Goal: Task Accomplishment & Management: Manage account settings

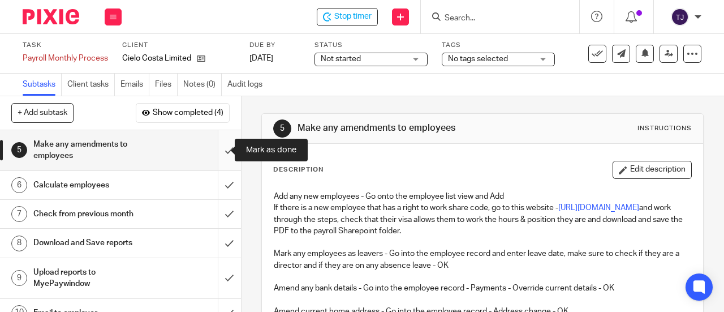
click at [218, 150] on input "submit" at bounding box center [120, 150] width 241 height 40
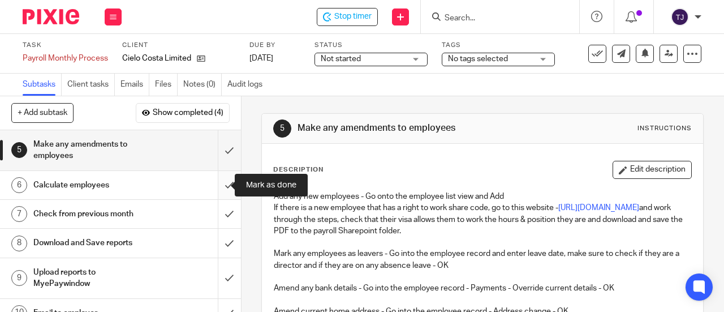
click at [216, 181] on input "submit" at bounding box center [120, 185] width 241 height 28
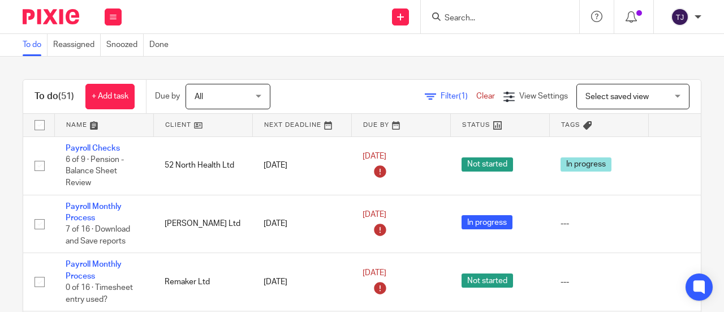
click at [492, 19] on input "Search" at bounding box center [494, 19] width 102 height 10
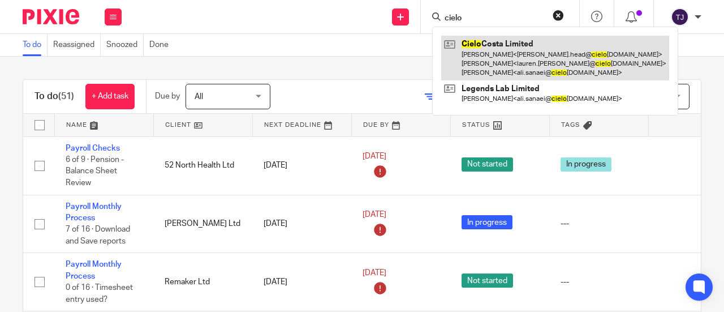
type input "cielo"
click at [518, 43] on link at bounding box center [555, 58] width 228 height 45
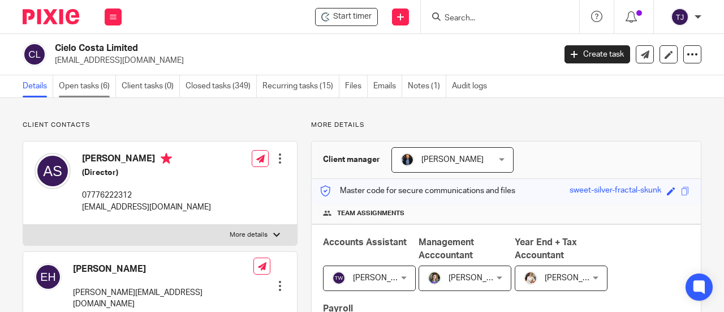
click at [92, 87] on link "Open tasks (6)" at bounding box center [87, 86] width 57 height 22
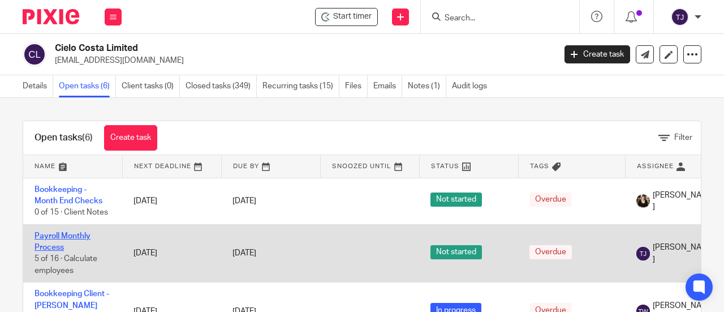
click at [90, 234] on link "Payroll Monthly Process" at bounding box center [62, 241] width 56 height 19
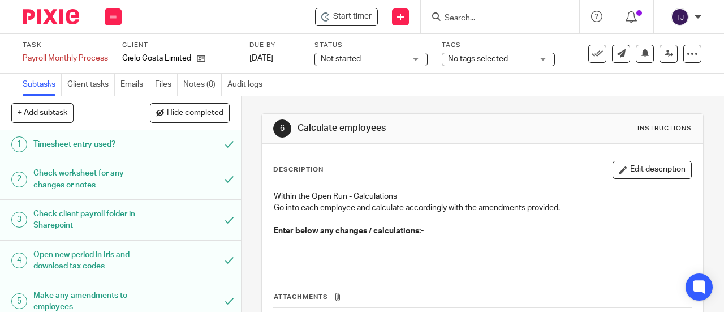
click at [342, 57] on span "Not started" at bounding box center [341, 59] width 40 height 8
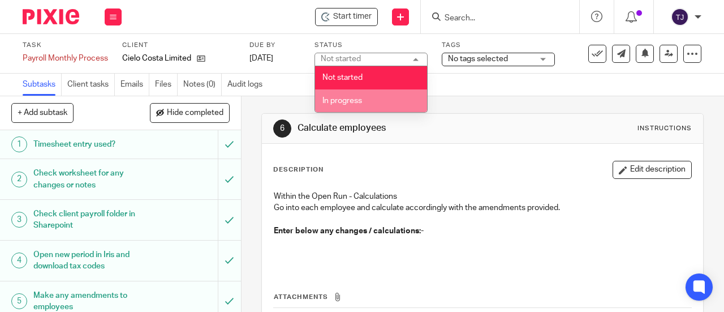
click at [348, 101] on span "In progress" at bounding box center [342, 101] width 40 height 8
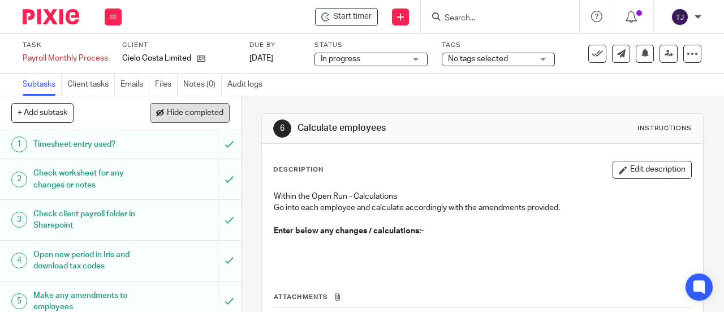
click at [188, 122] on button "Hide completed" at bounding box center [190, 112] width 80 height 19
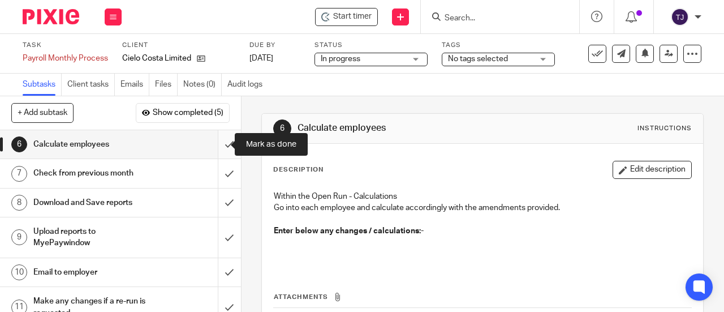
click at [216, 148] on input "submit" at bounding box center [120, 144] width 241 height 28
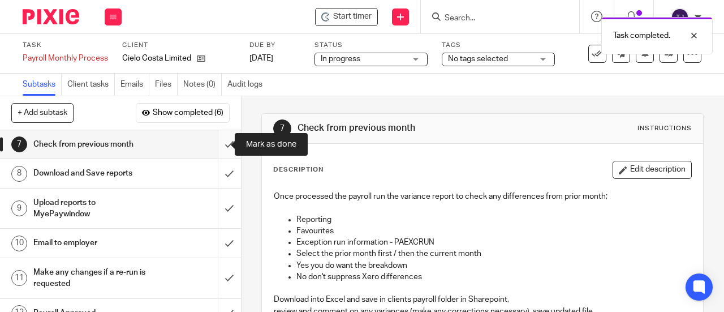
click at [219, 143] on input "submit" at bounding box center [120, 144] width 241 height 28
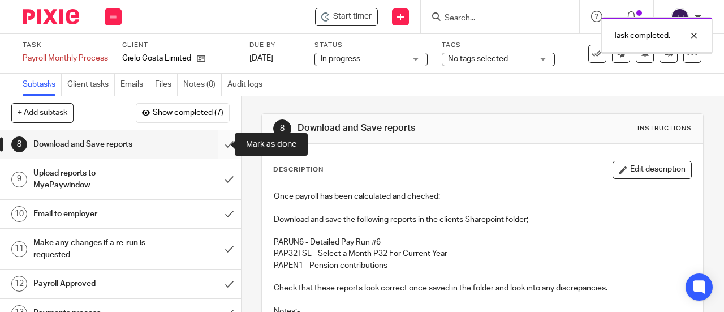
click at [219, 145] on input "submit" at bounding box center [120, 144] width 241 height 28
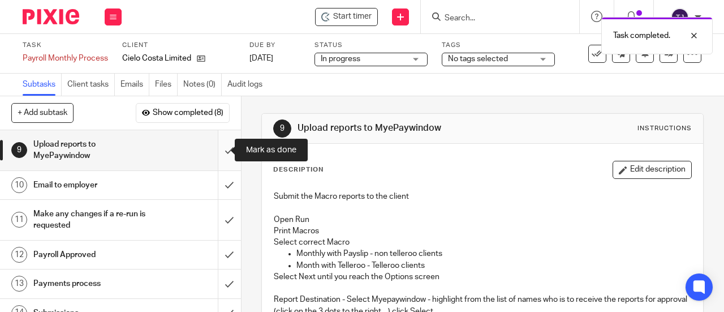
click at [219, 152] on input "submit" at bounding box center [120, 150] width 241 height 40
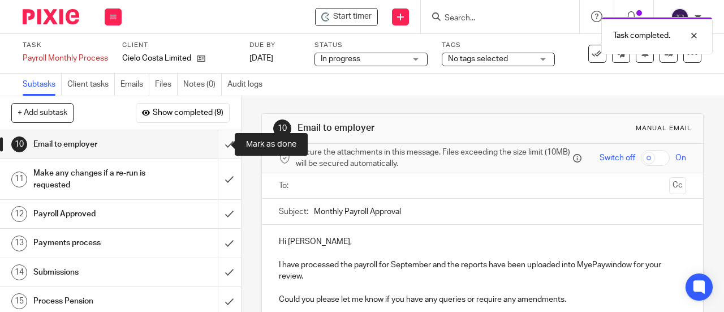
click at [217, 144] on input "submit" at bounding box center [120, 144] width 241 height 28
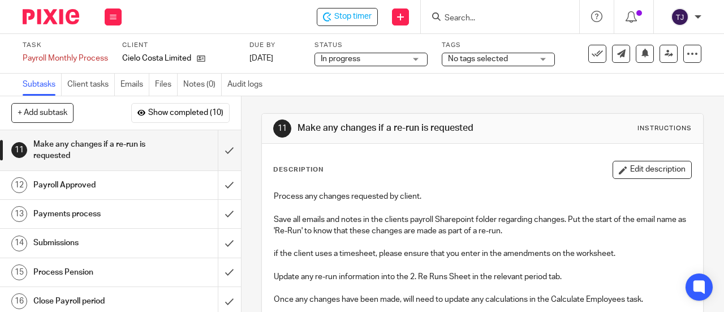
click at [370, 82] on div "Subtasks Client tasks Emails Files Notes (0) Audit logs" at bounding box center [362, 85] width 724 height 23
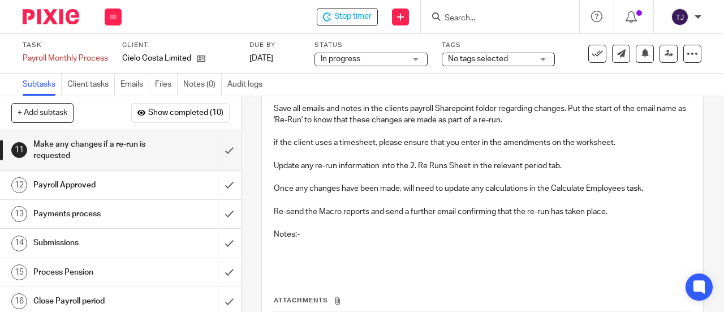
scroll to position [113, 0]
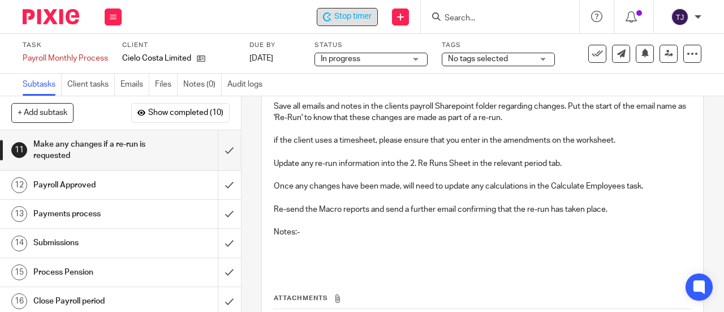
click at [344, 12] on span "Stop timer" at bounding box center [352, 17] width 37 height 12
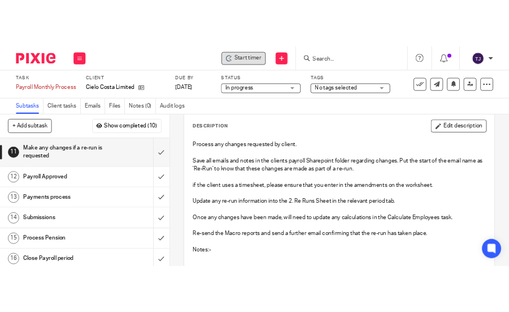
scroll to position [0, 0]
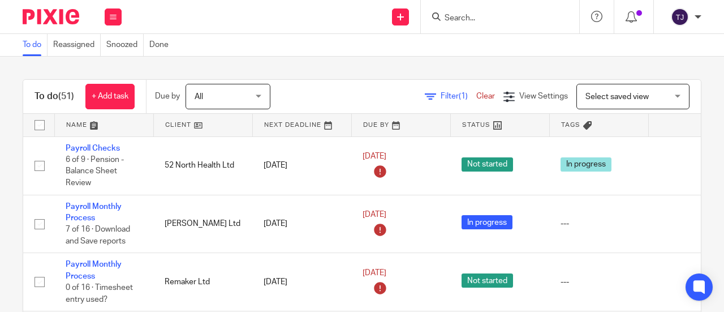
click at [480, 23] on form at bounding box center [503, 17] width 120 height 14
click at [475, 12] on form at bounding box center [503, 17] width 120 height 14
click at [465, 16] on input "Search" at bounding box center [494, 19] width 102 height 10
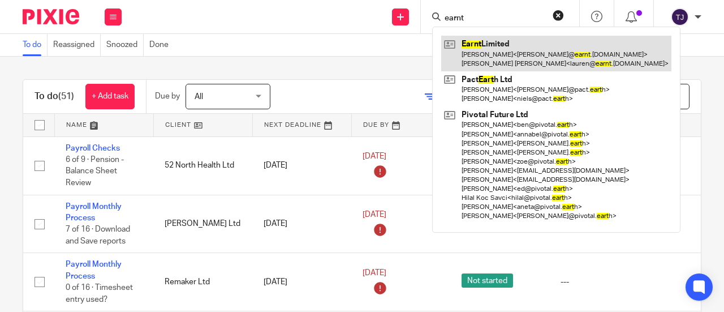
type input "earnt"
click at [473, 43] on link at bounding box center [556, 53] width 230 height 35
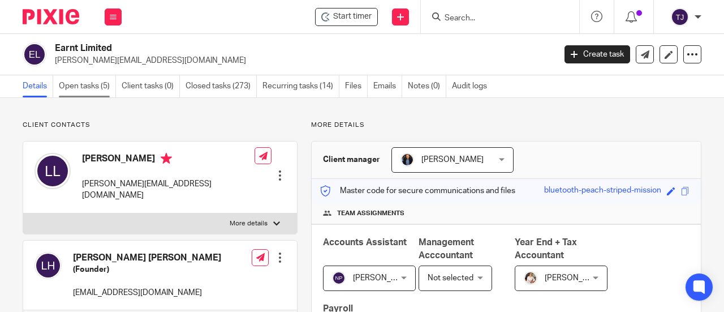
click at [89, 88] on link "Open tasks (5)" at bounding box center [87, 86] width 57 height 22
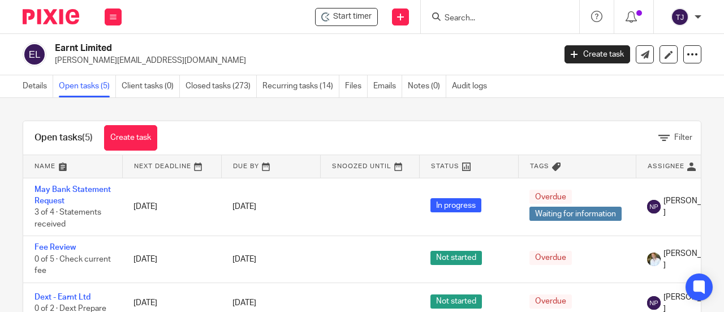
click at [414, 50] on h2 "Earnt Limited" at bounding box center [252, 48] width 394 height 12
click at [457, 19] on input "Search" at bounding box center [494, 19] width 102 height 10
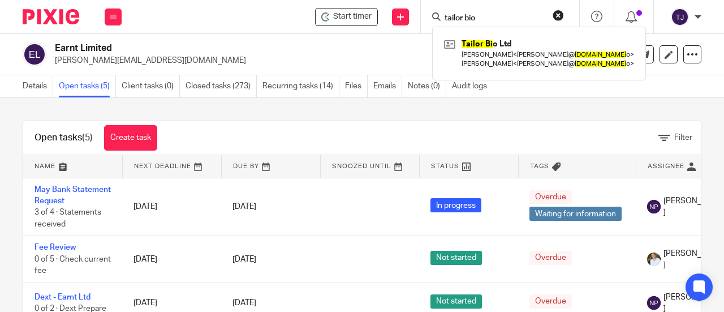
type input "tailor bio"
click button "submit" at bounding box center [0, 0] width 0 height 0
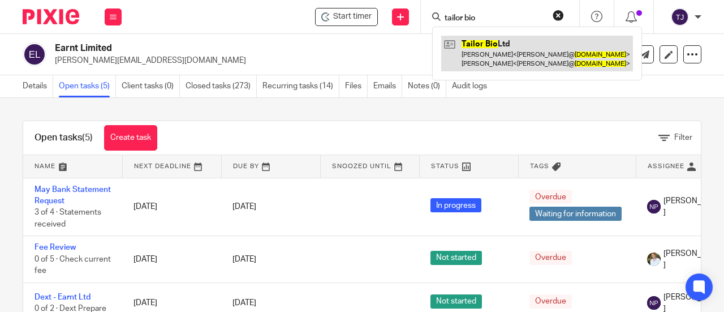
click at [480, 41] on link at bounding box center [537, 53] width 192 height 35
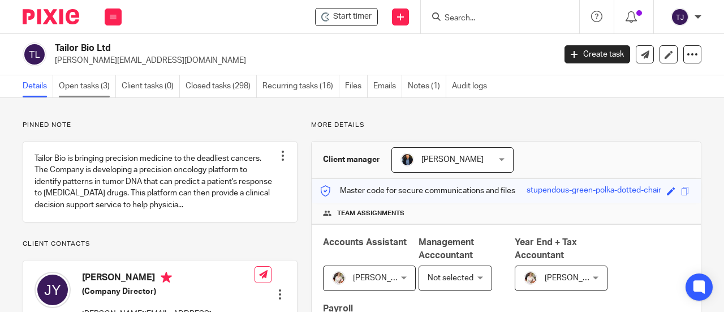
click at [82, 87] on link "Open tasks (3)" at bounding box center [87, 86] width 57 height 22
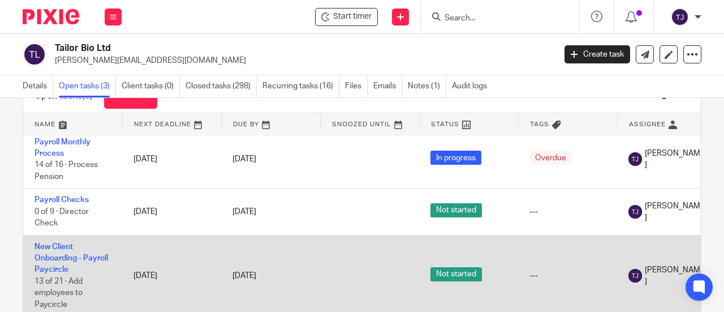
scroll to position [57, 0]
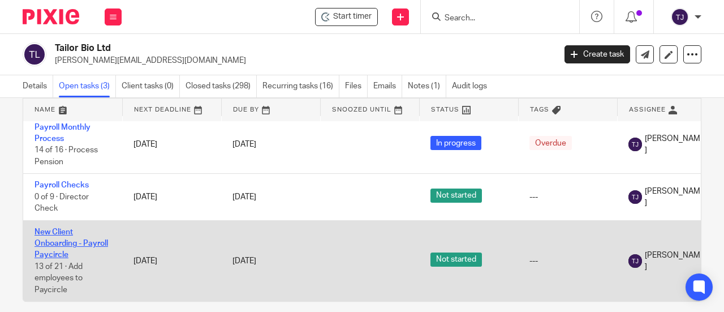
click at [71, 228] on link "New Client Onboarding - Payroll Paycircle" at bounding box center [71, 243] width 74 height 31
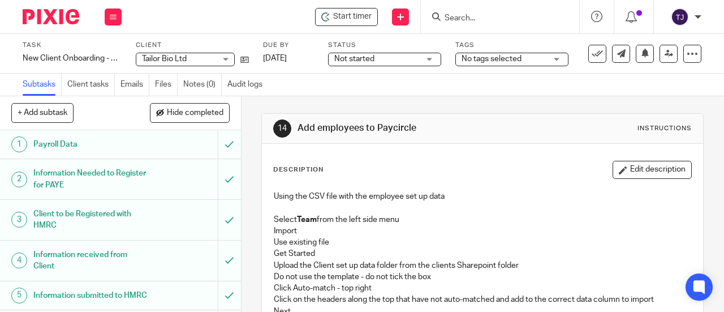
click at [377, 59] on span "Not started" at bounding box center [376, 59] width 85 height 12
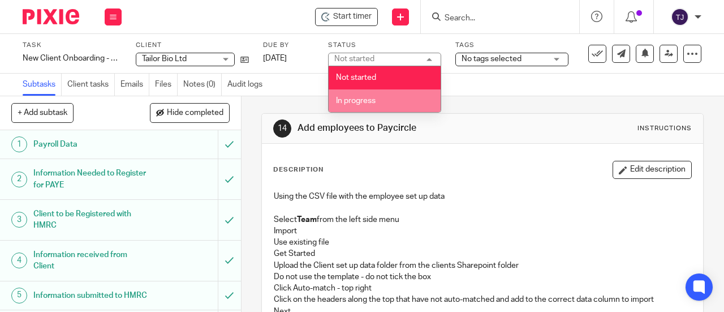
click at [377, 101] on li "In progress" at bounding box center [384, 100] width 112 height 23
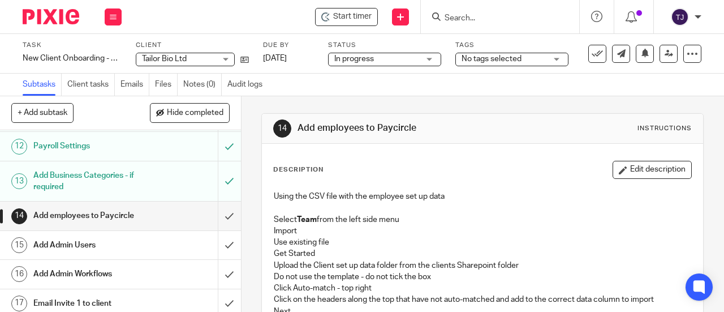
scroll to position [396, 0]
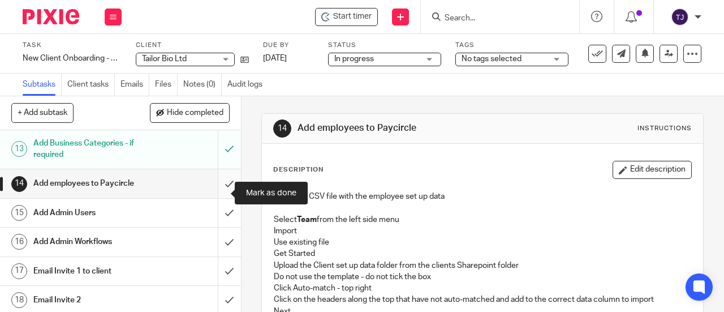
click at [217, 194] on input "submit" at bounding box center [120, 183] width 241 height 28
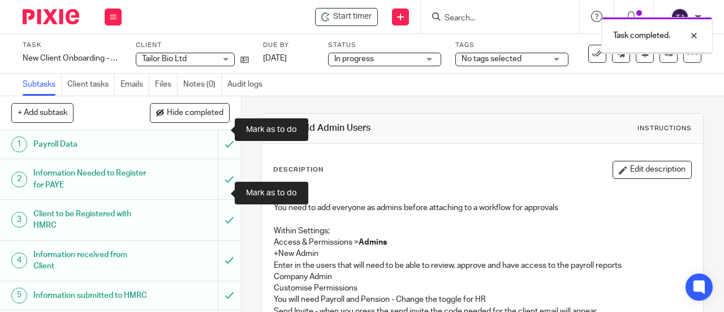
scroll to position [226, 0]
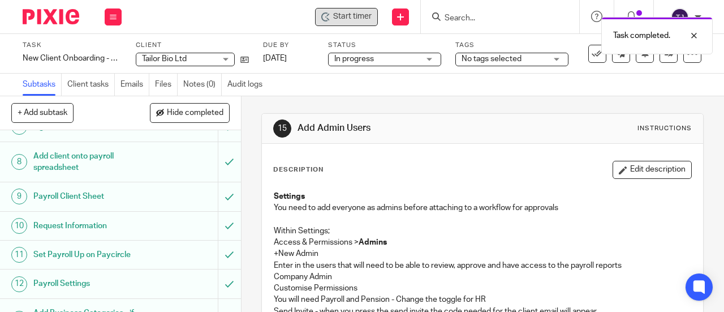
click at [344, 19] on span "Start timer" at bounding box center [352, 17] width 38 height 12
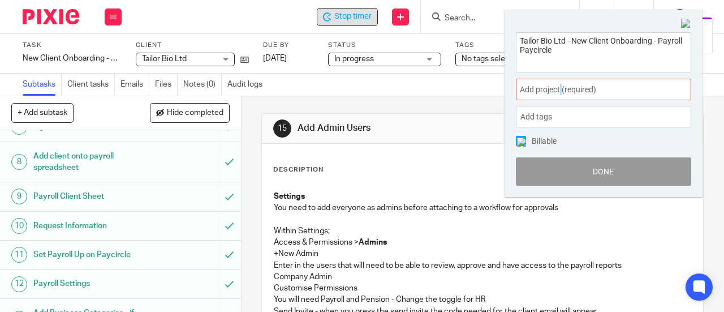
click at [561, 92] on span "Add project (required) :" at bounding box center [591, 90] width 142 height 12
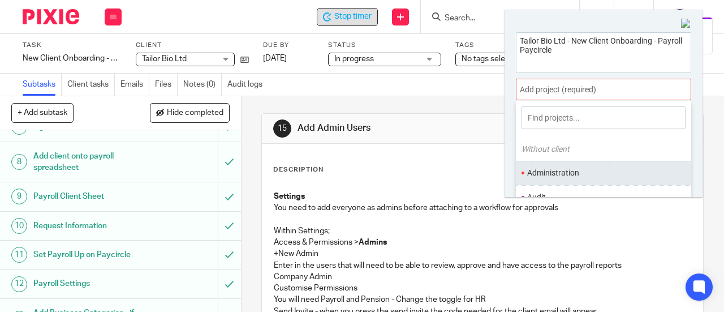
click at [565, 175] on li "Administration" at bounding box center [601, 173] width 148 height 12
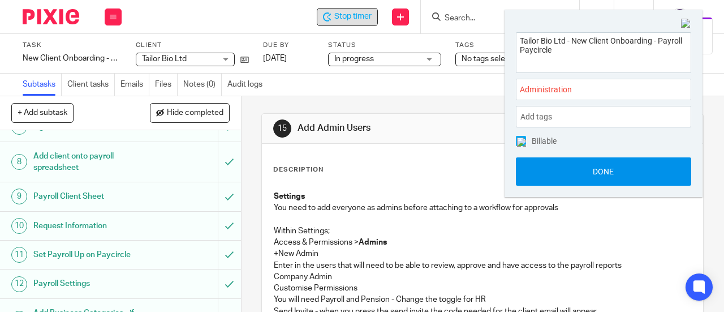
click at [567, 181] on button "Done" at bounding box center [603, 171] width 175 height 28
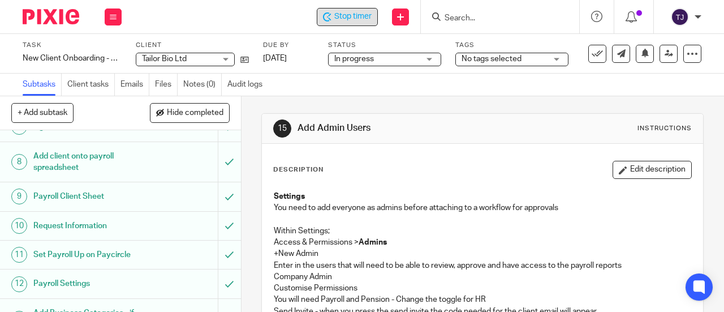
scroll to position [339, 0]
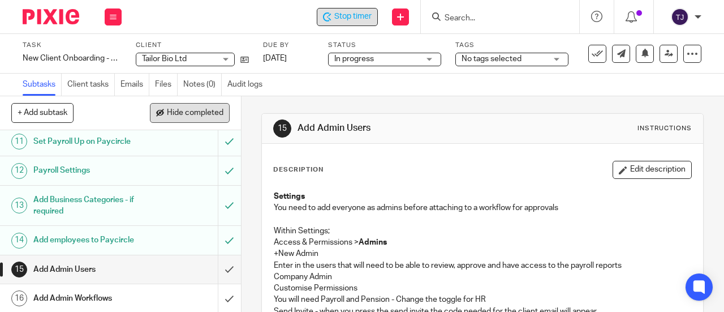
click at [196, 106] on button "Hide completed" at bounding box center [190, 112] width 80 height 19
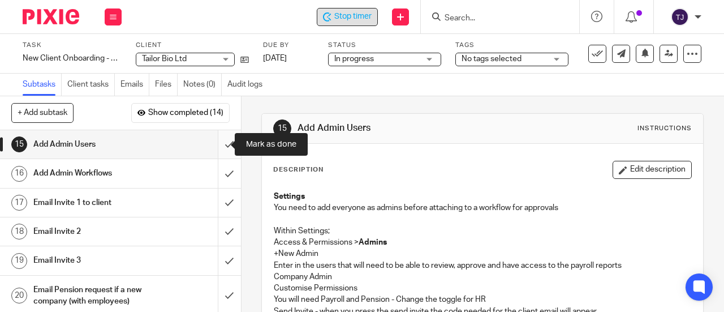
click at [218, 142] on input "submit" at bounding box center [120, 144] width 241 height 28
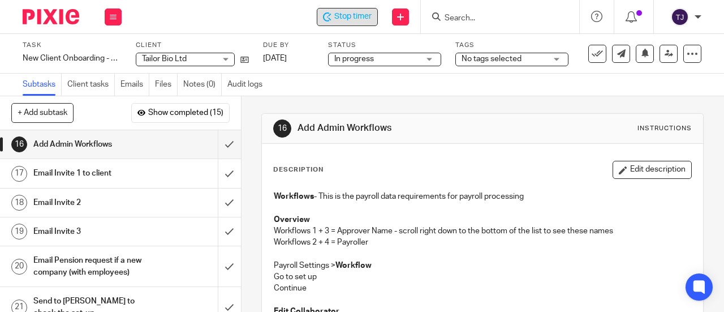
click at [351, 23] on div "Stop timer" at bounding box center [347, 17] width 61 height 18
click at [461, 20] on input "Search" at bounding box center [494, 19] width 102 height 10
click at [473, 35] on div "Task New Client Onboarding - Payroll Paycircle Save New Client Onboarding - Pay…" at bounding box center [362, 54] width 724 height 40
click at [463, 21] on input "Search" at bounding box center [494, 19] width 102 height 10
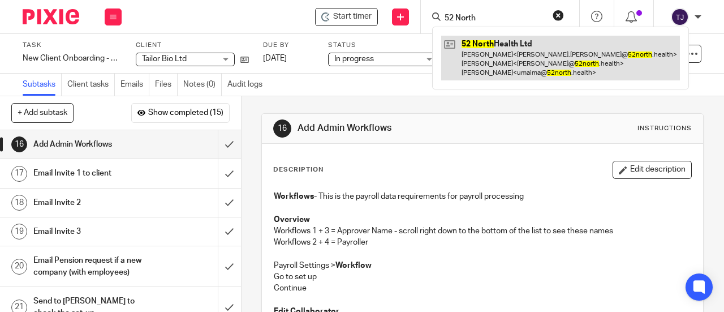
type input "52 North"
click at [481, 44] on link at bounding box center [560, 58] width 239 height 45
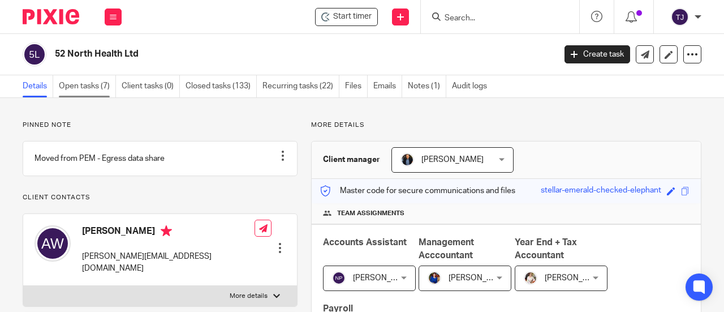
click at [97, 87] on link "Open tasks (7)" at bounding box center [87, 86] width 57 height 22
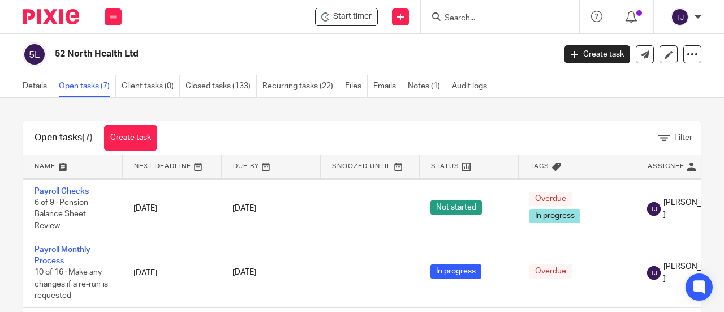
scroll to position [31, 0]
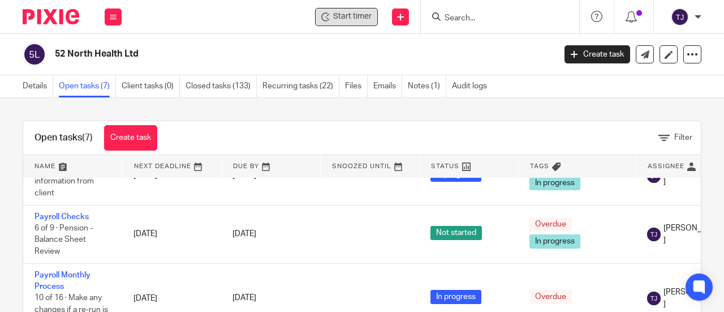
click at [352, 21] on span "Start timer" at bounding box center [352, 17] width 38 height 12
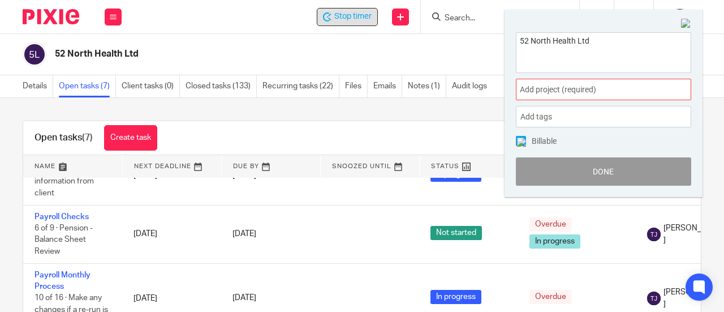
click at [531, 91] on span "Add project (required) :" at bounding box center [591, 90] width 142 height 12
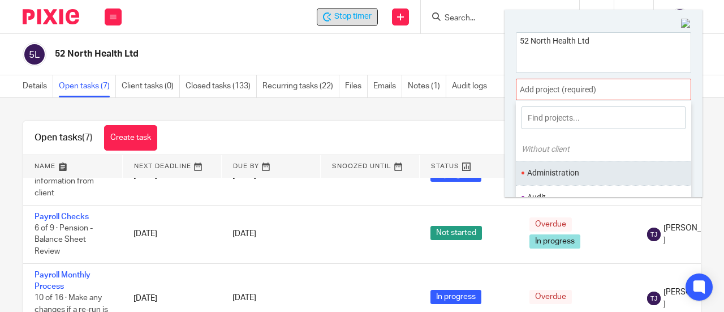
click at [560, 176] on li "Administration" at bounding box center [601, 173] width 148 height 12
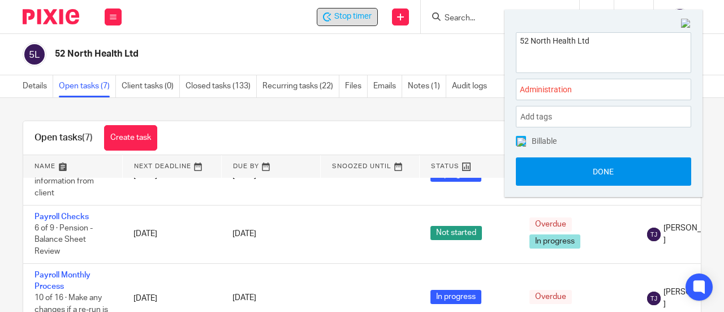
click at [575, 175] on button "Done" at bounding box center [603, 171] width 175 height 28
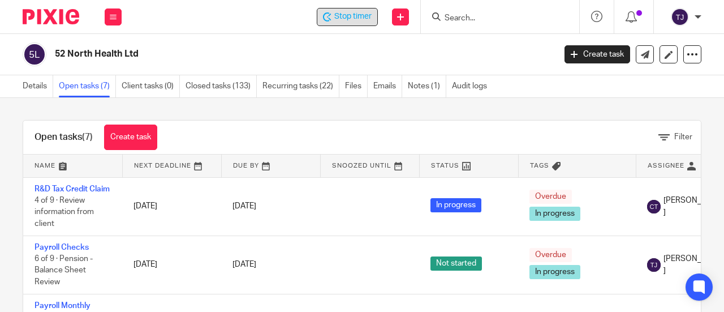
scroll to position [0, 0]
click at [348, 14] on span "Stop timer" at bounding box center [352, 17] width 37 height 12
click at [698, 19] on div at bounding box center [697, 17] width 7 height 7
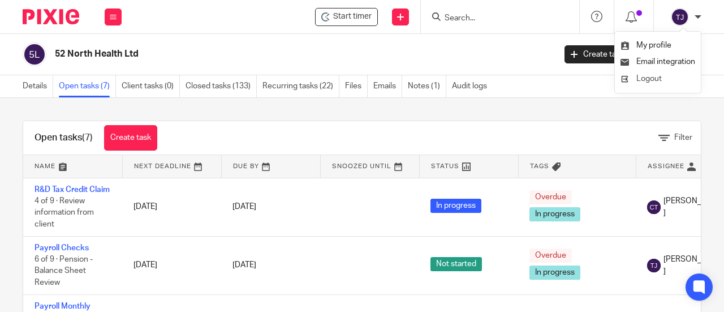
click at [678, 81] on li "Logout" at bounding box center [657, 79] width 75 height 16
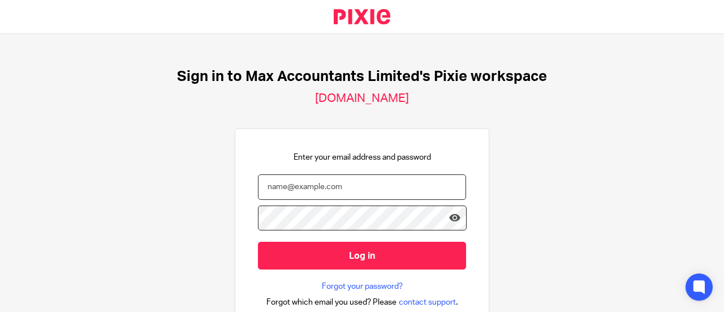
type input "[PERSON_NAME][EMAIL_ADDRESS][DOMAIN_NAME]"
